Goal: Feedback & Contribution: Contribute content

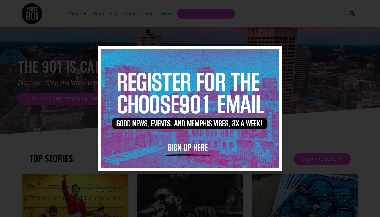
click at [273, 54] on icon "Close" at bounding box center [274, 54] width 4 height 4
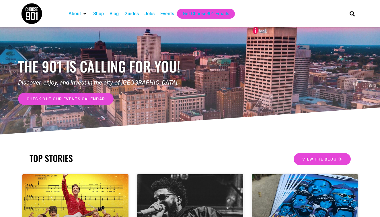
click at [172, 11] on div "Events" at bounding box center [167, 13] width 14 height 7
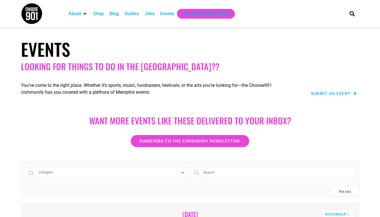
click at [339, 92] on span "Submit an Event" at bounding box center [331, 94] width 40 height 4
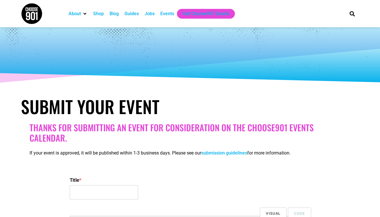
select select
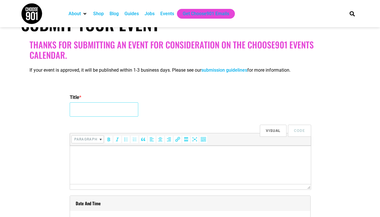
click at [107, 109] on input "Title *" at bounding box center [104, 109] width 69 height 14
